Goal: Find contact information: Find contact information

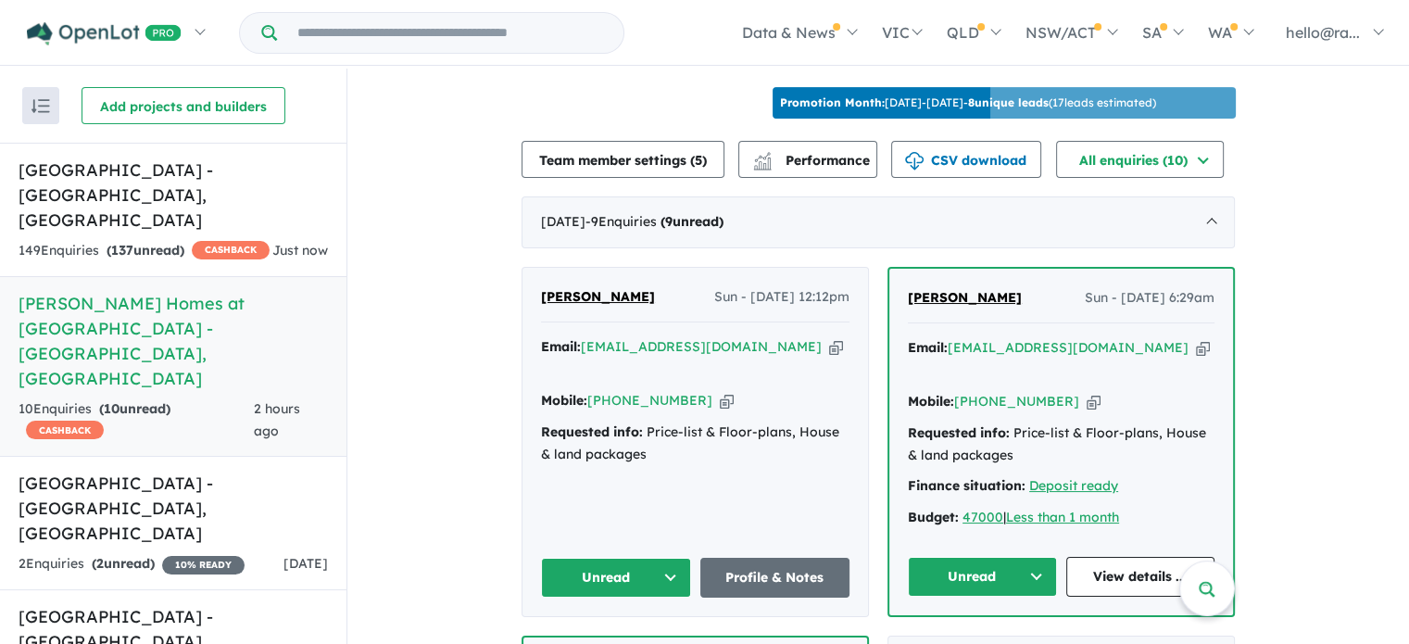
scroll to position [649, 0]
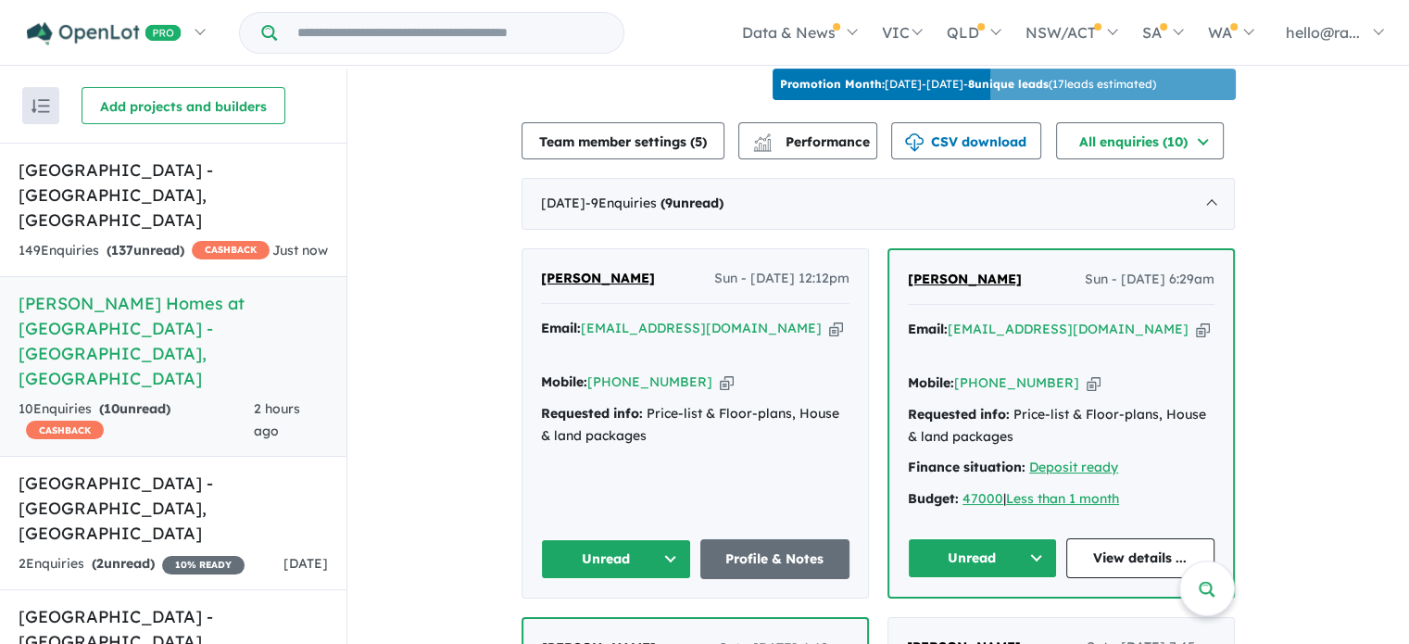
click at [829, 330] on icon "button" at bounding box center [836, 328] width 14 height 19
click at [719, 539] on link "Profile & Notes" at bounding box center [775, 559] width 150 height 40
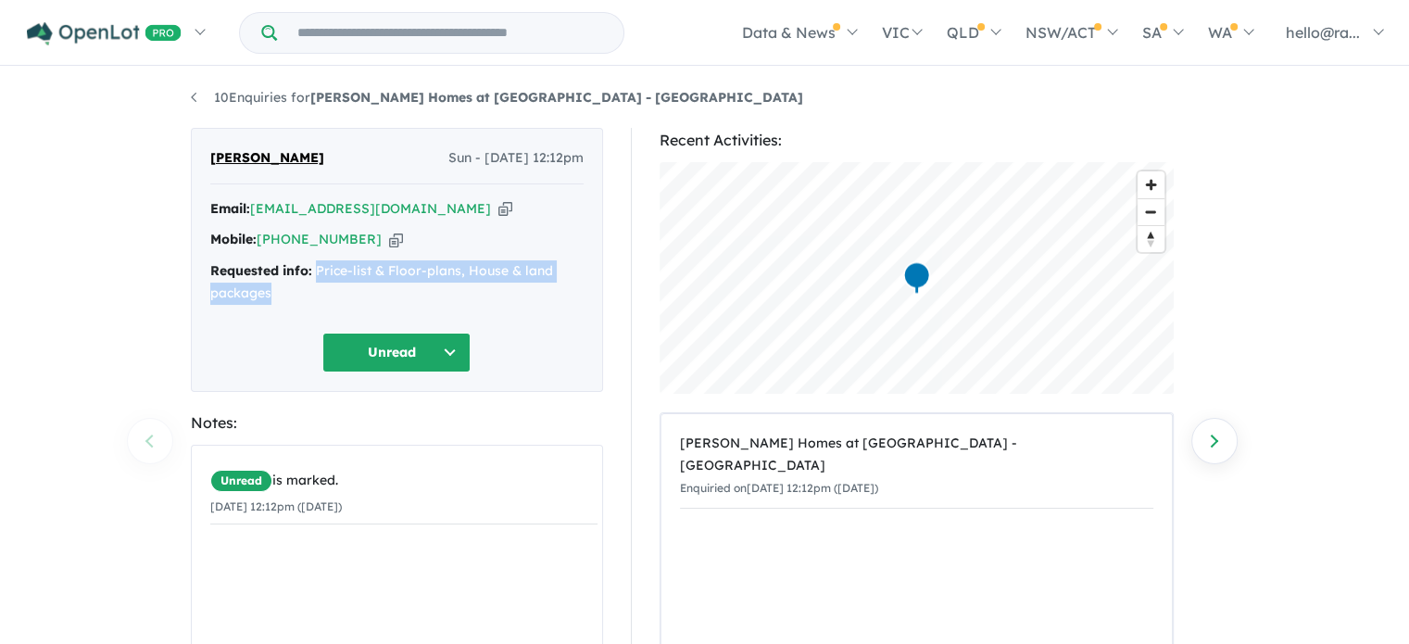
drag, startPoint x: 315, startPoint y: 270, endPoint x: 310, endPoint y: 309, distance: 40.1
click at [310, 309] on div "Email: [EMAIL_ADDRESS][DOMAIN_NAME] Copied! Mobile: [PHONE_NUMBER] Copied! Requ…" at bounding box center [396, 256] width 373 height 116
copy div "Price-list & Floor-plans, House & land packages"
